Goal: Information Seeking & Learning: Learn about a topic

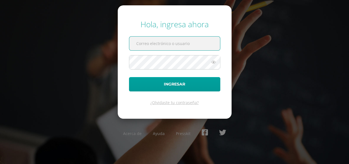
click at [197, 45] on input "text" at bounding box center [174, 44] width 91 height 14
type input "[EMAIL_ADDRESS][DOMAIN_NAME]"
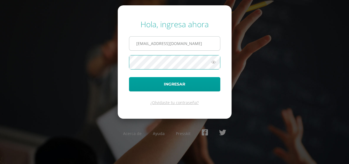
click at [129, 77] on button "Ingresar" at bounding box center [174, 84] width 91 height 14
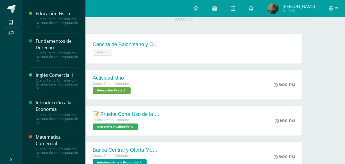
scroll to position [127, 0]
click at [51, 110] on div "Introducción a la Economía" at bounding box center [57, 105] width 43 height 13
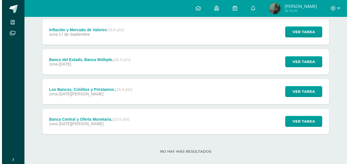
scroll to position [83, 0]
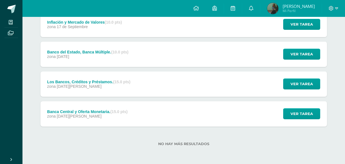
click at [91, 115] on div "zona 13 de Agosto" at bounding box center [87, 116] width 80 height 4
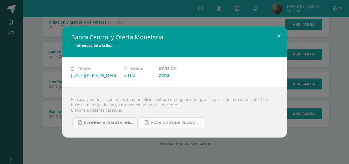
click at [149, 124] on link "Hoja de Zona Economía.pdf" at bounding box center [171, 122] width 65 height 11
click at [113, 123] on span "ECONOMÍA CUARTA UNIDAD.pdf" at bounding box center [109, 123] width 51 height 4
